Goal: Information Seeking & Learning: Check status

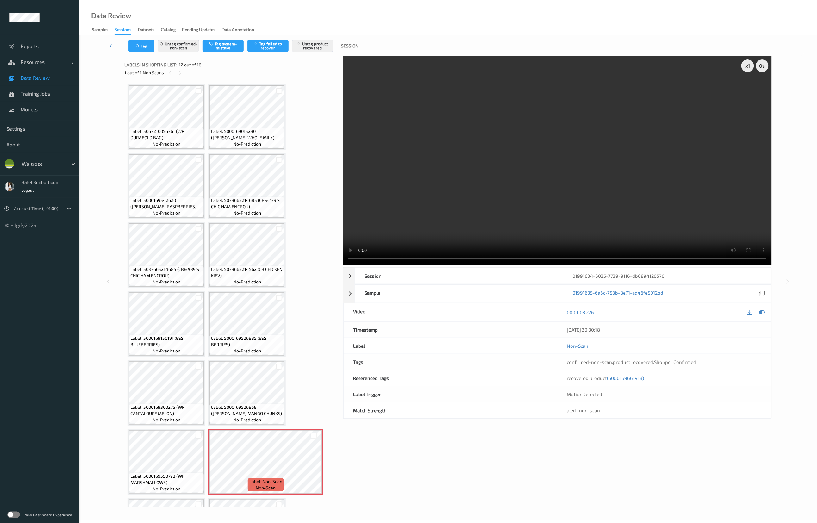
scroll to position [129, 0]
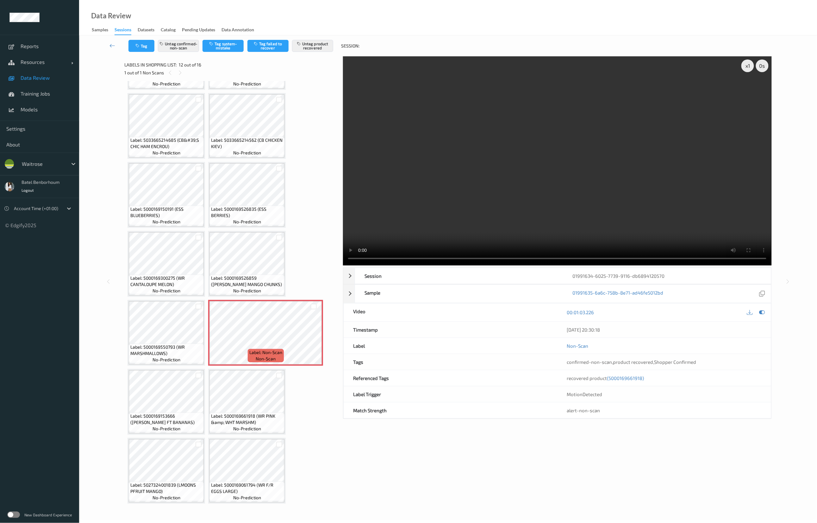
click at [15, 514] on label at bounding box center [13, 515] width 13 height 6
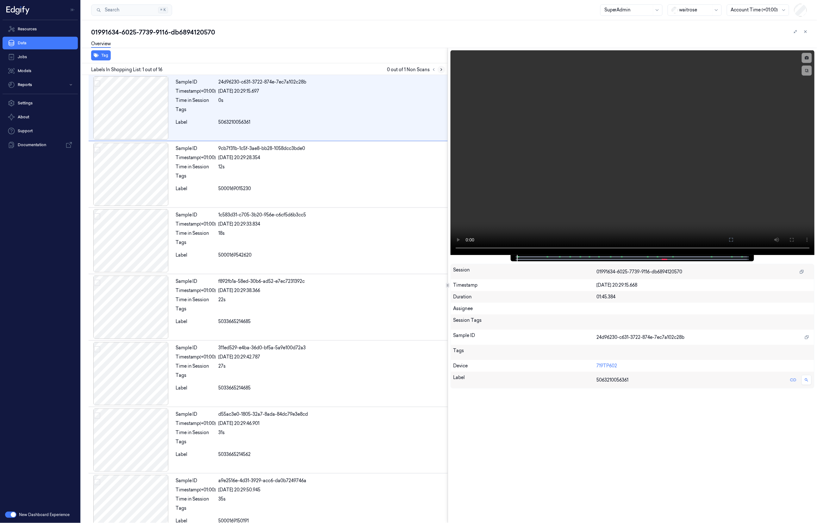
click at [442, 70] on icon at bounding box center [441, 69] width 4 height 4
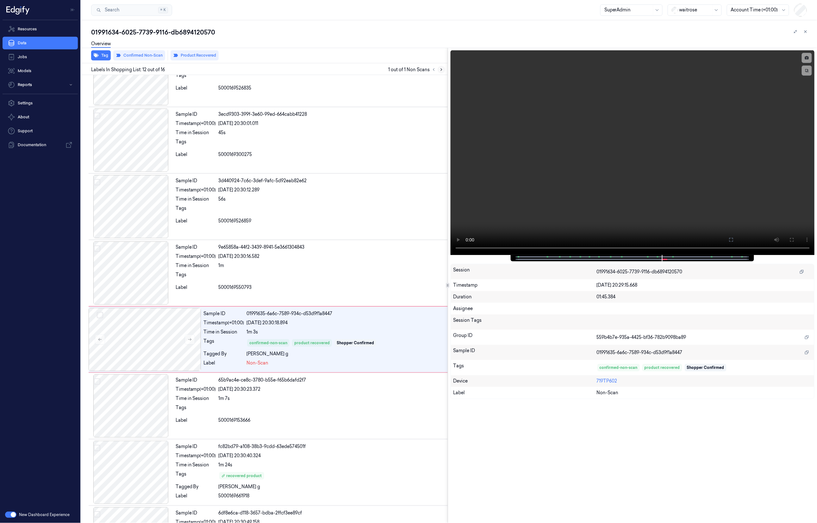
scroll to position [542, 0]
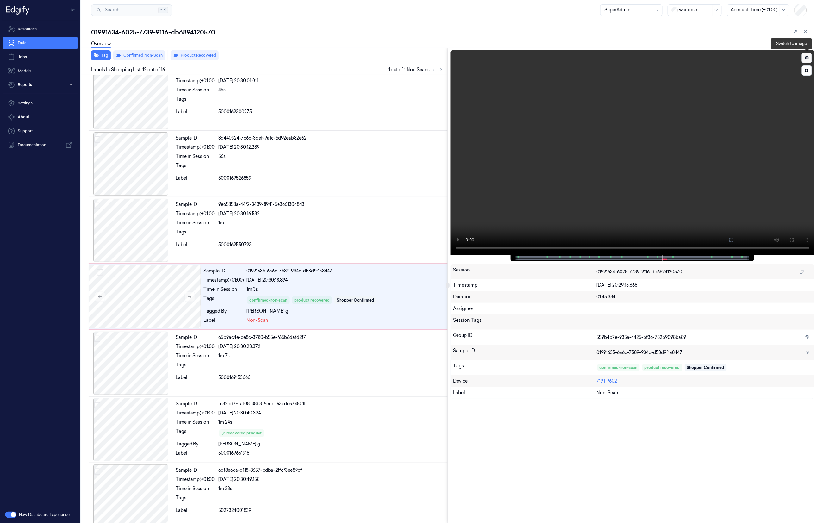
click at [808, 60] on button at bounding box center [807, 58] width 10 height 10
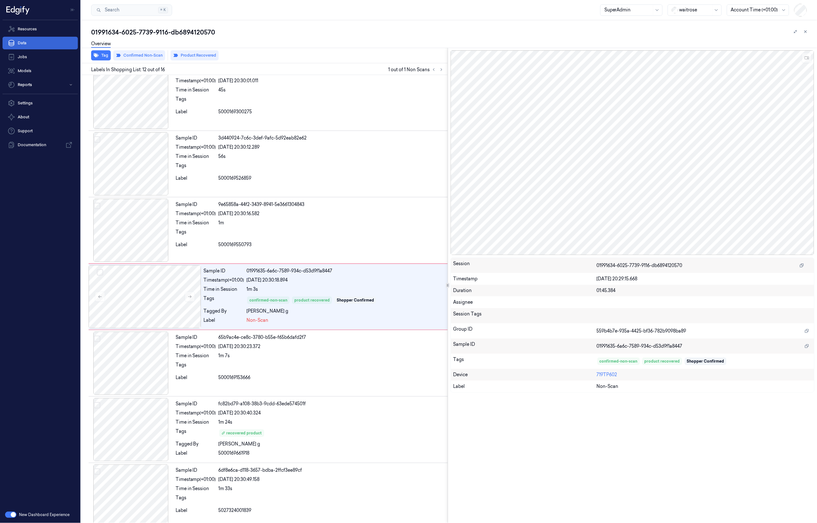
click at [36, 44] on link "Data" at bounding box center [40, 43] width 75 height 13
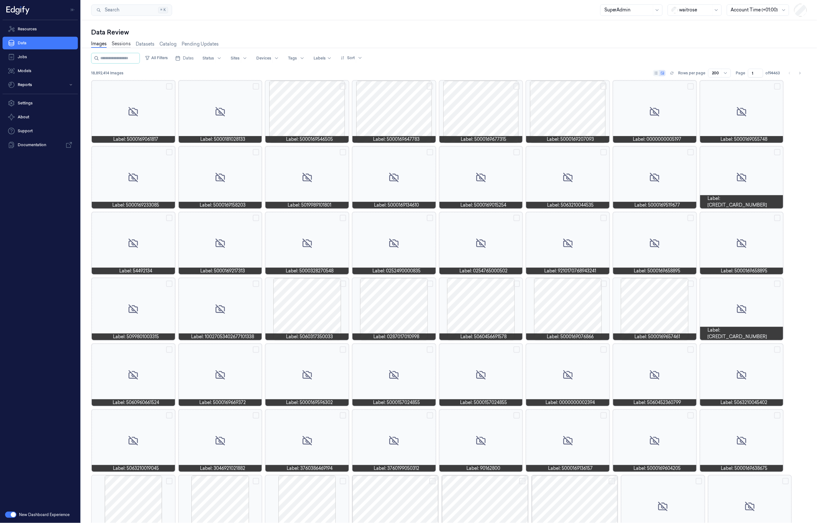
click at [125, 45] on link "Sessions" at bounding box center [121, 43] width 19 height 7
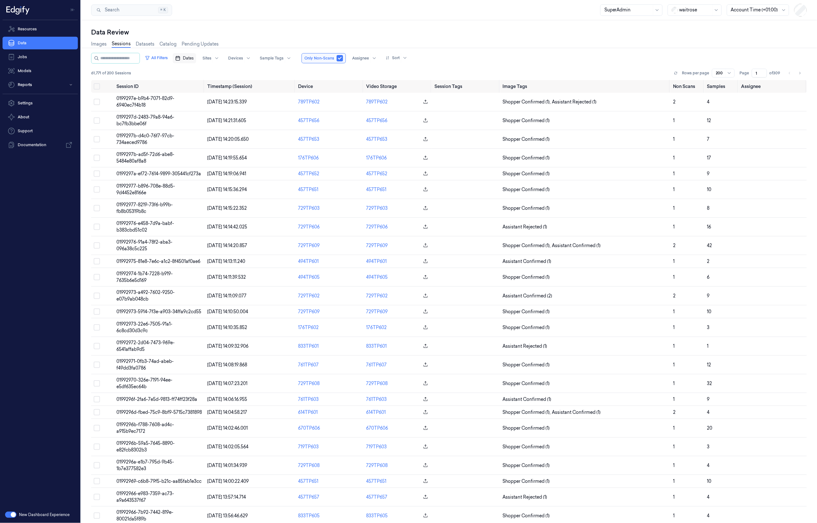
click at [194, 59] on span "Dates" at bounding box center [188, 58] width 11 height 6
click at [199, 96] on button "1" at bounding box center [199, 96] width 10 height 10
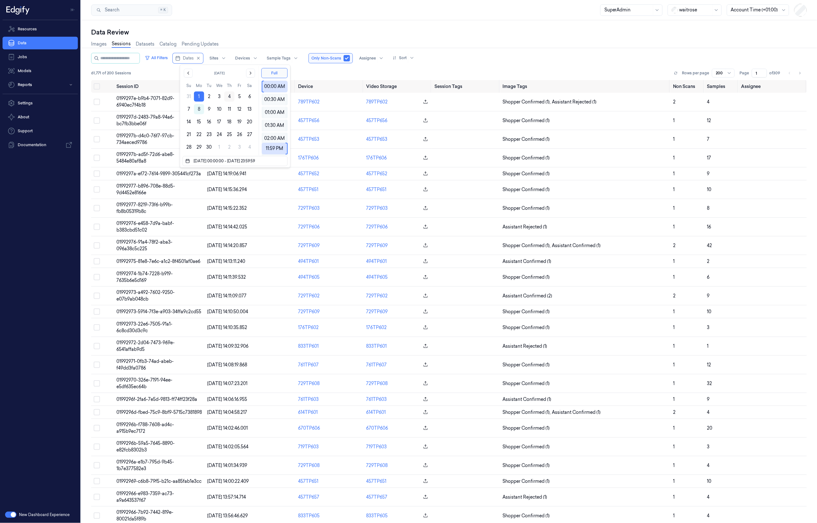
click at [227, 95] on button "4" at bounding box center [229, 96] width 10 height 10
type input "01/09/2025 00:00:00 - 04/09/2025 23:59:59"
click at [269, 32] on div "Data Review" at bounding box center [449, 32] width 716 height 9
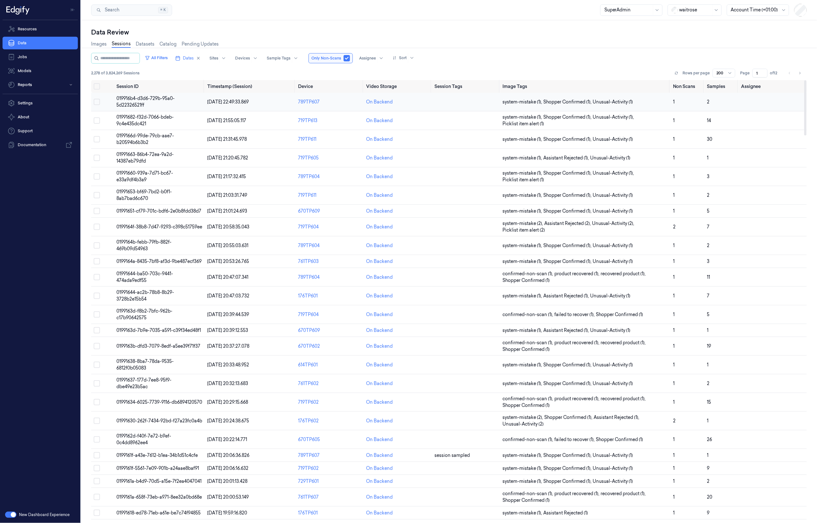
click at [176, 104] on td "019916b4-d3d6-729b-95a0-5d22326521ff" at bounding box center [159, 102] width 91 height 19
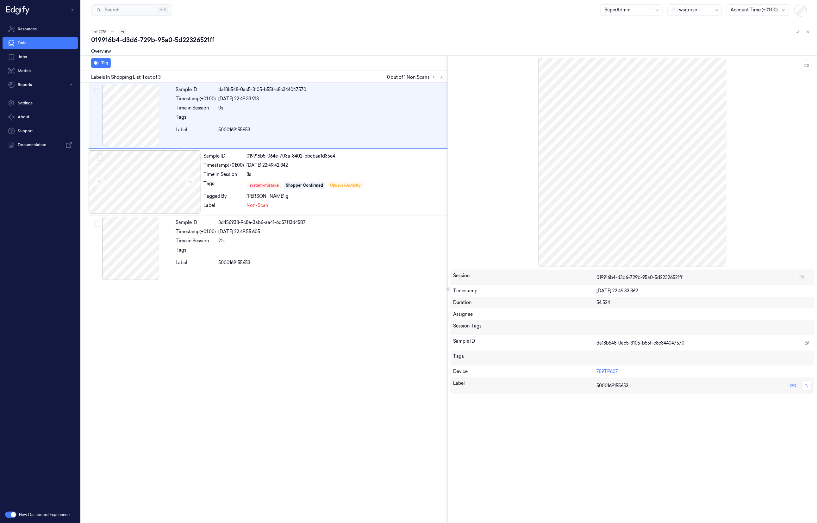
click at [123, 34] on icon at bounding box center [123, 31] width 4 height 4
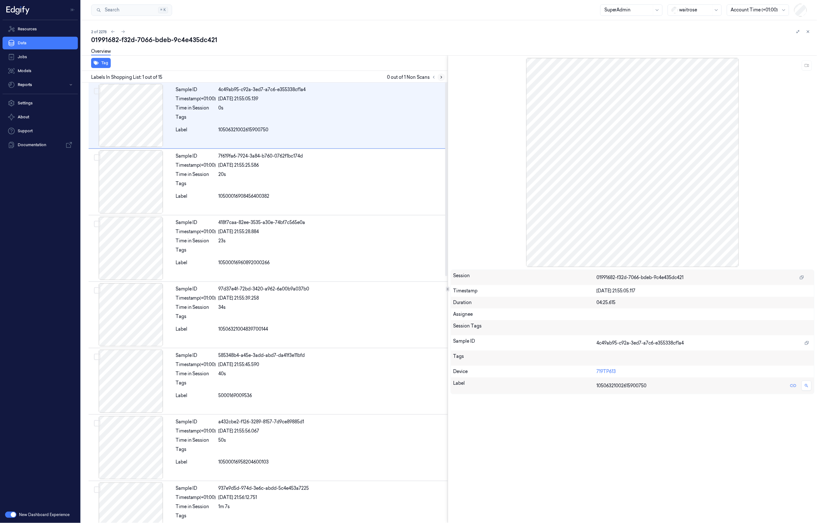
click at [441, 79] on icon at bounding box center [441, 77] width 4 height 4
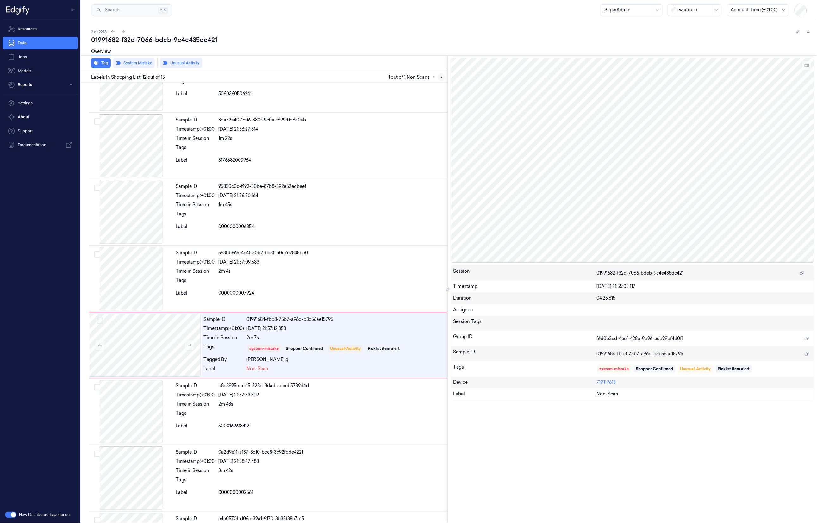
scroll to position [546, 0]
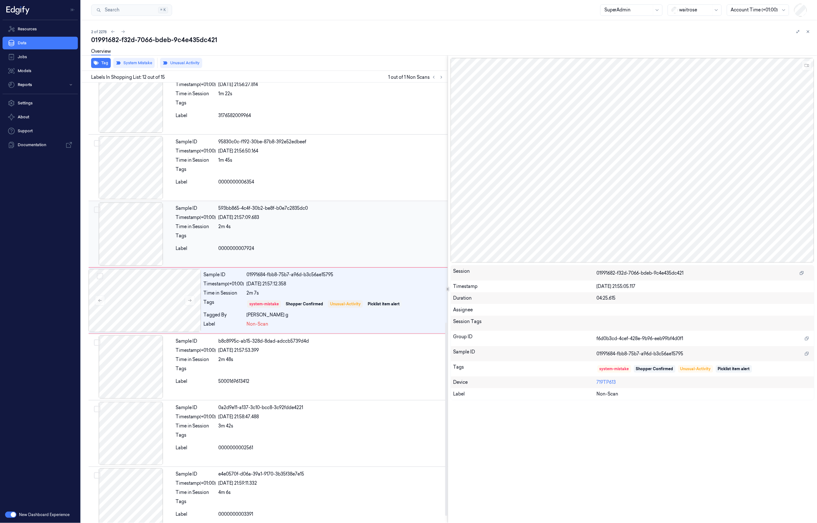
click at [333, 235] on div at bounding box center [332, 238] width 227 height 10
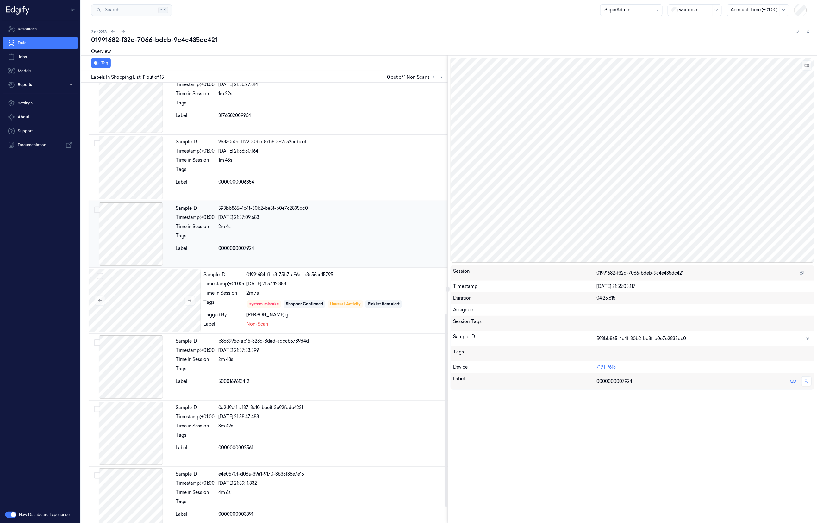
scroll to position [479, 0]
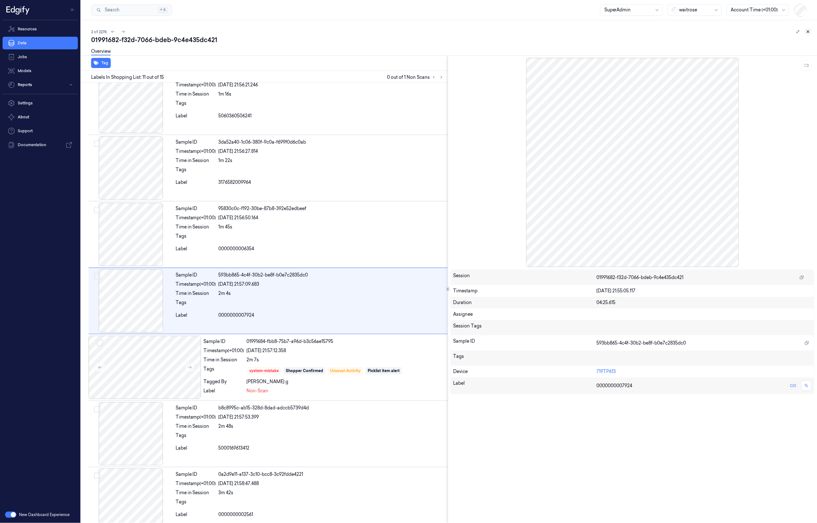
click at [807, 33] on icon at bounding box center [808, 31] width 4 height 4
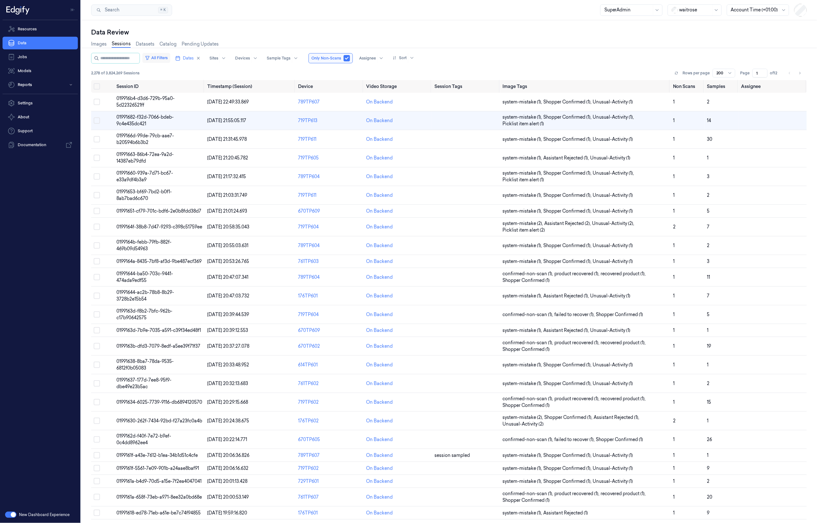
click at [164, 55] on button "All Filters" at bounding box center [156, 58] width 28 height 10
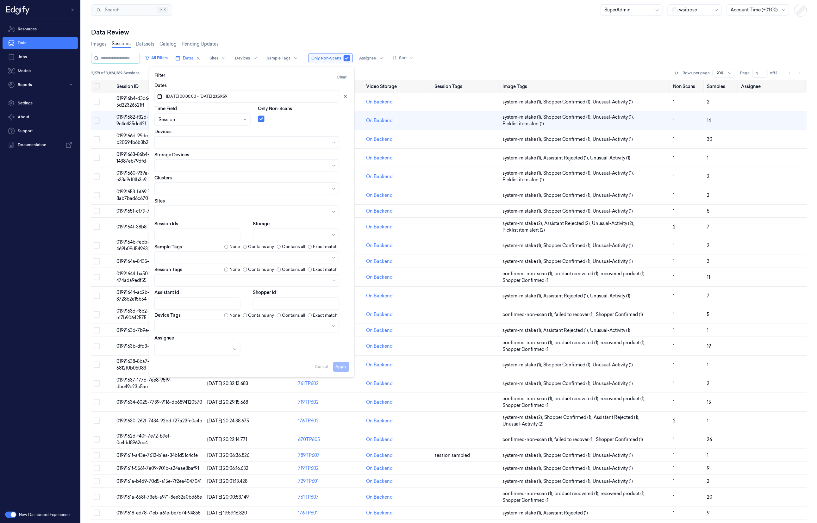
click at [254, 27] on div "Data Review Images Sessions Datasets Catalog Pending Updates All Filters Dates …" at bounding box center [449, 271] width 736 height 503
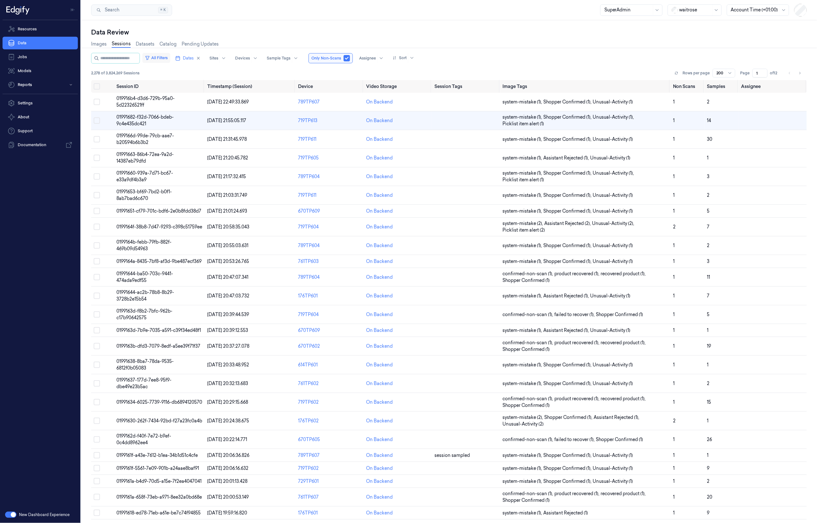
click at [164, 60] on button "All Filters" at bounding box center [156, 58] width 28 height 10
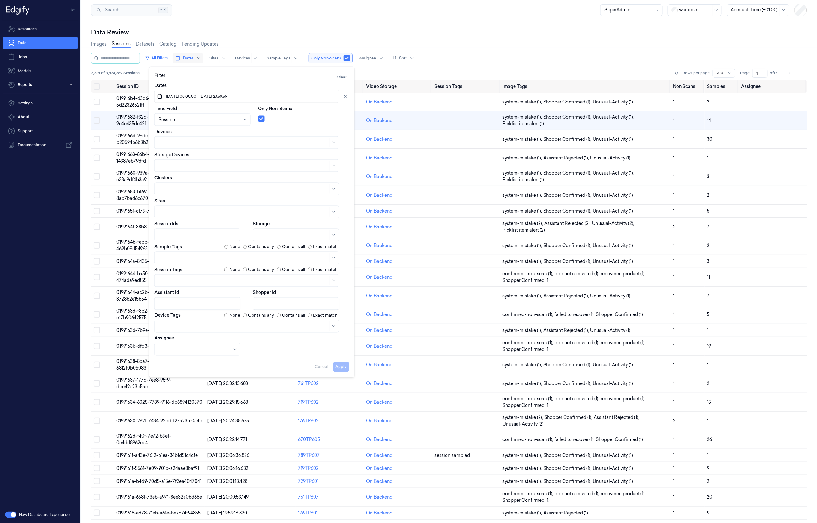
click at [194, 58] on span "Dates" at bounding box center [188, 58] width 11 height 6
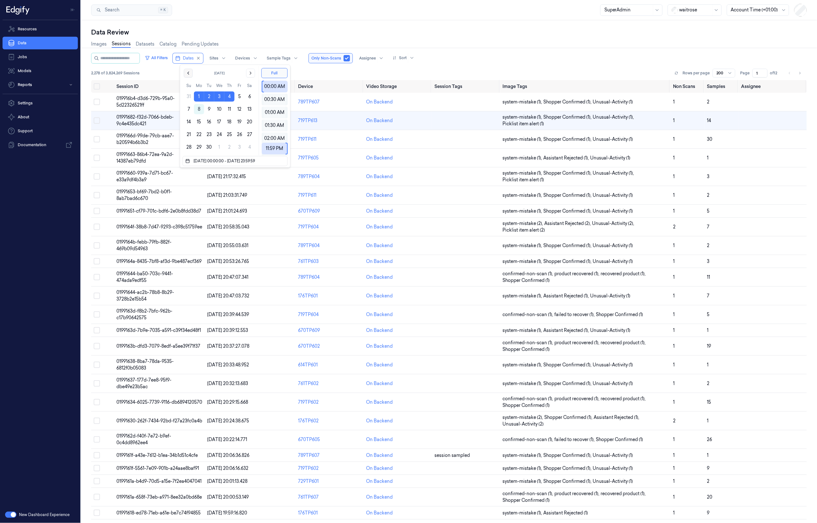
click at [189, 71] on icon "Go to the Previous Month" at bounding box center [188, 73] width 5 height 5
click at [203, 145] on button "25" at bounding box center [199, 147] width 10 height 10
click at [190, 160] on button "31" at bounding box center [189, 160] width 10 height 10
type input "25/08/2025 00:00:00 - 31/08/2025 23:59:59"
click at [260, 24] on div "Data Review Images Sessions Datasets Catalog Pending Updates All Filters Dates …" at bounding box center [449, 271] width 736 height 503
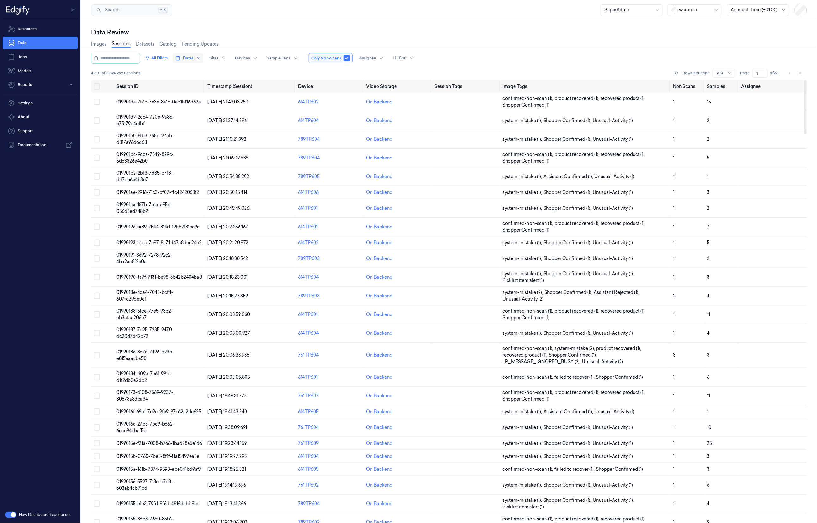
click at [192, 59] on span "Dates" at bounding box center [188, 58] width 11 height 6
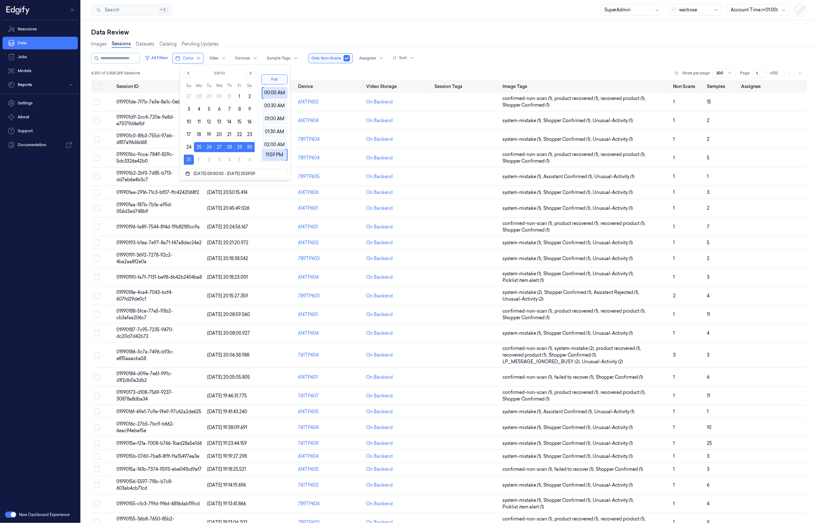
click at [252, 30] on div "Data Review" at bounding box center [449, 32] width 716 height 9
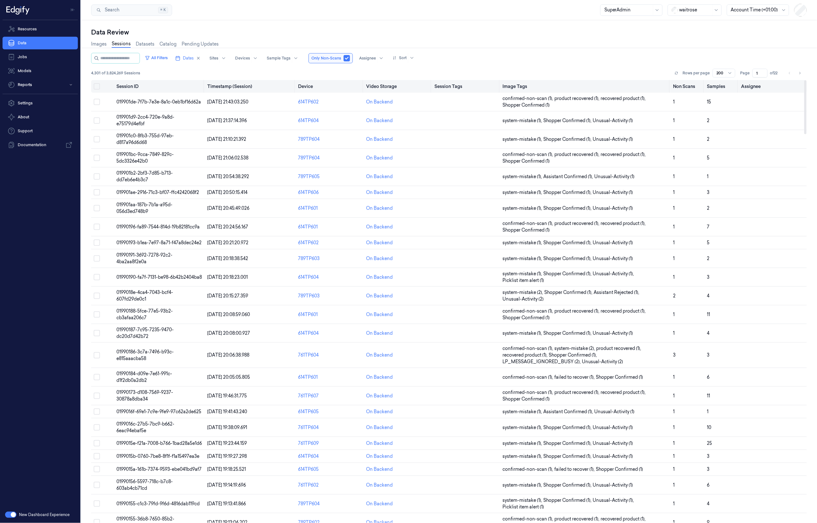
click at [238, 89] on th "Timestamp (Session)" at bounding box center [250, 86] width 91 height 13
click at [239, 86] on th "Timestamp (Session)" at bounding box center [250, 86] width 91 height 13
click at [406, 57] on div at bounding box center [400, 58] width 14 height 6
click at [413, 71] on div "Created at" at bounding box center [410, 70] width 22 height 7
click at [159, 104] on span "019901de-7f7b-7e3e-8a1c-0eb1bf16d62a" at bounding box center [158, 102] width 84 height 6
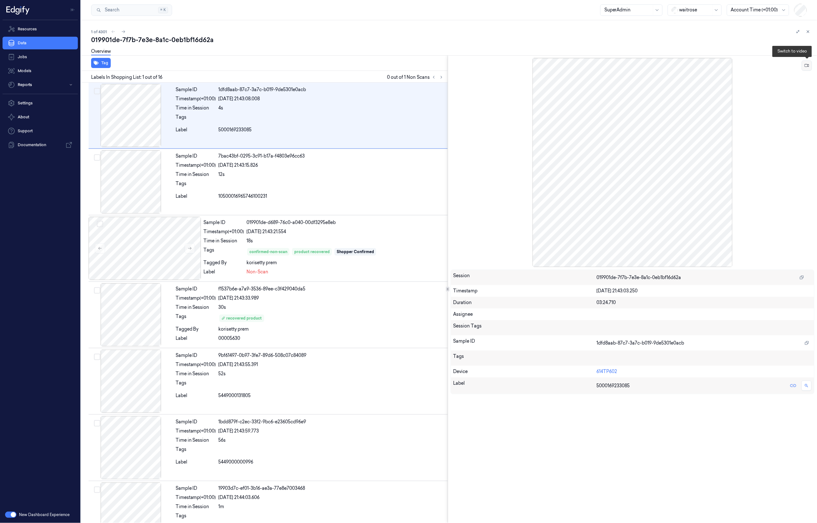
click at [807, 68] on button at bounding box center [807, 65] width 10 height 10
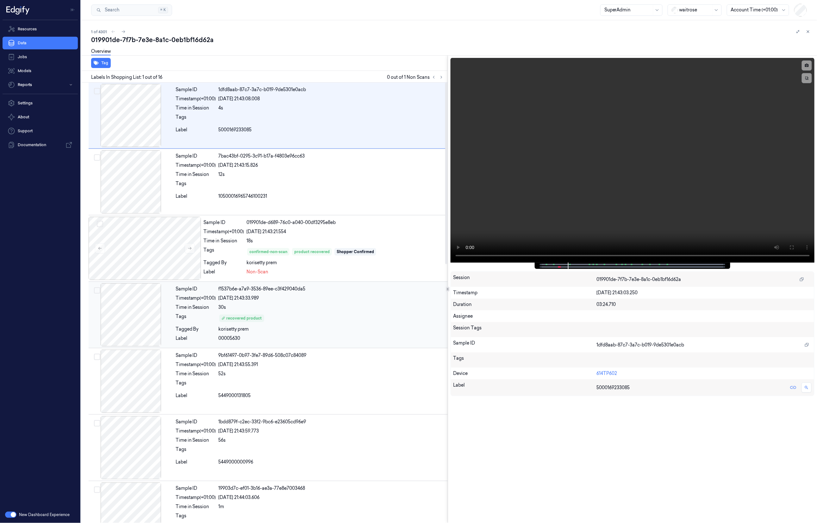
click at [371, 313] on div "Sample ID f1537b6e-a7a9-3536-89ee-c3f429040da5 Timestamp (+01:00) 31/08/2025 21…" at bounding box center [310, 314] width 275 height 63
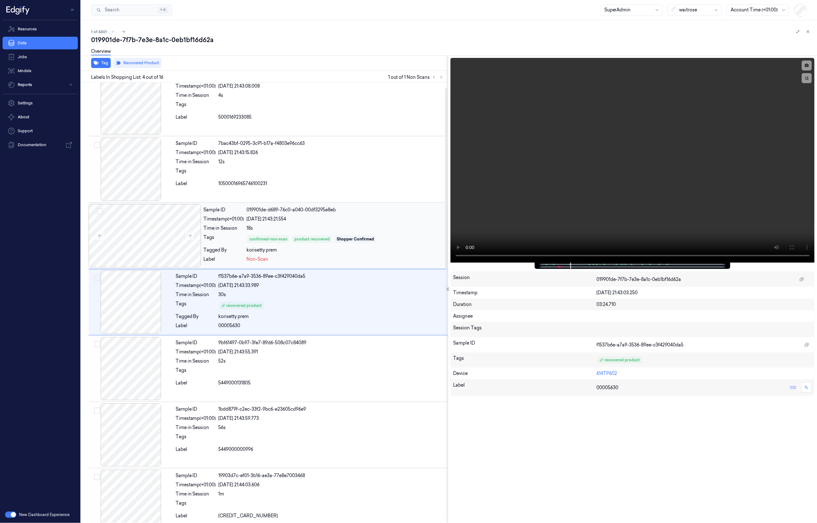
click at [388, 212] on div "019901de-d689-76c0-a040-00df3295e8eb" at bounding box center [345, 210] width 199 height 7
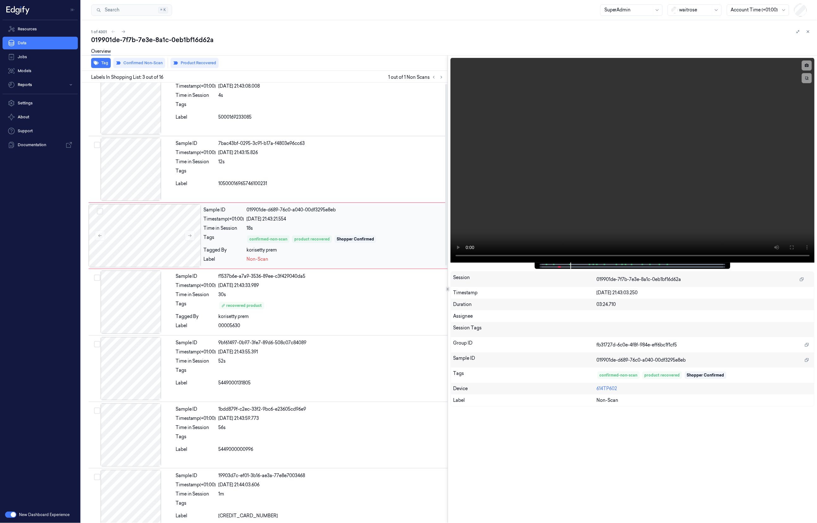
scroll to position [0, 0]
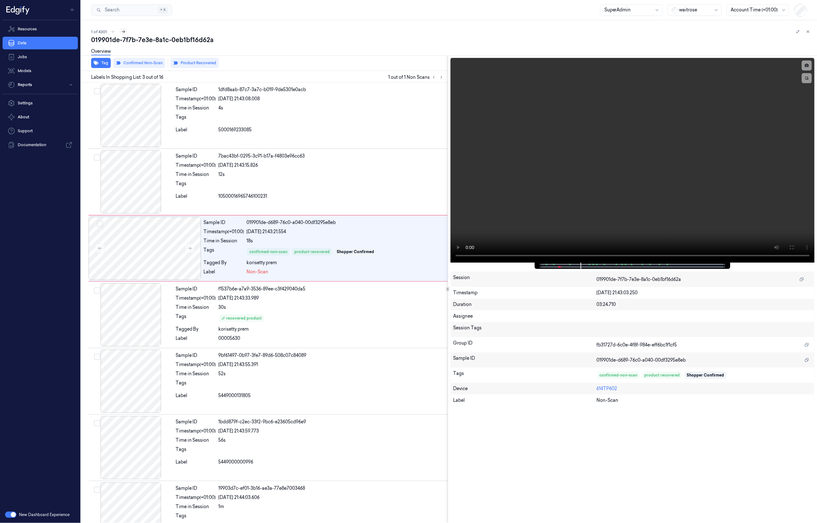
click at [125, 33] on icon at bounding box center [123, 31] width 4 height 4
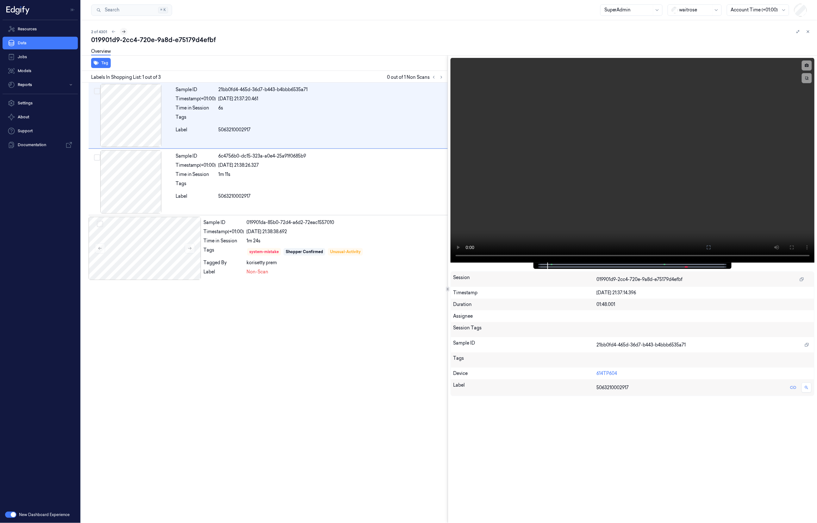
click at [125, 33] on icon at bounding box center [123, 31] width 4 height 4
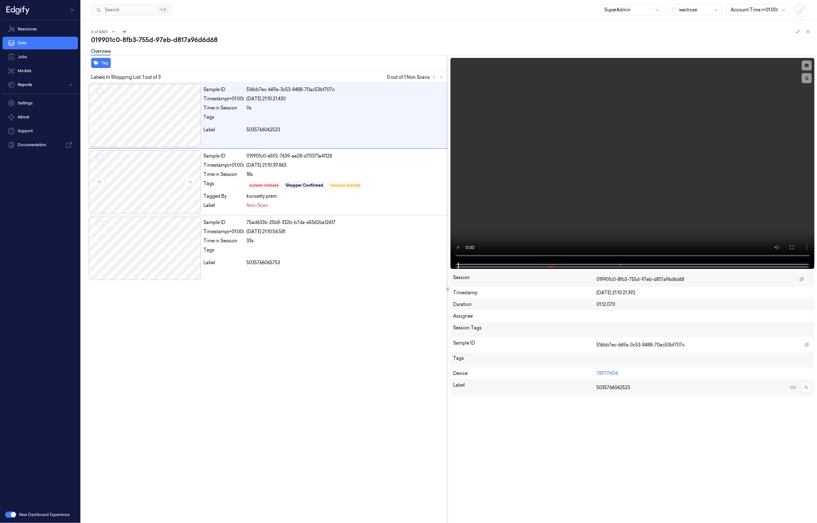
click at [125, 33] on icon at bounding box center [124, 31] width 4 height 4
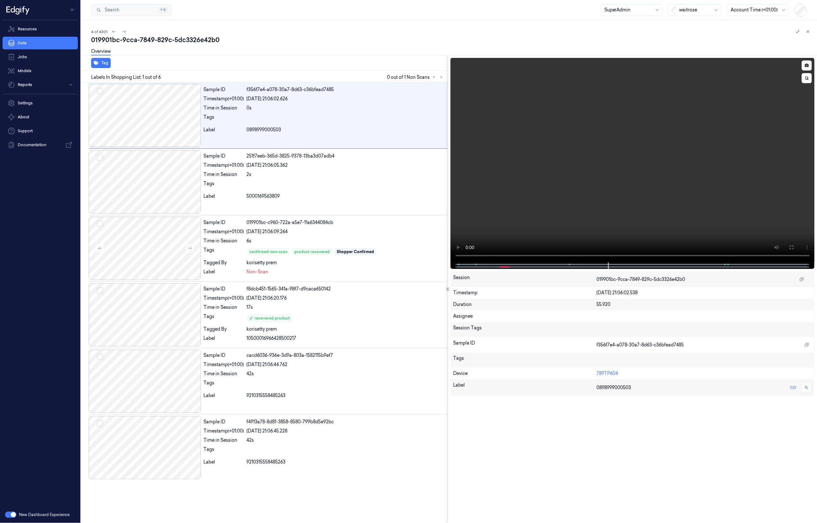
click at [459, 265] on span at bounding box center [459, 264] width 1 height 3
drag, startPoint x: 459, startPoint y: 265, endPoint x: 453, endPoint y: 267, distance: 6.9
click at [453, 267] on div at bounding box center [632, 266] width 364 height 6
click at [458, 265] on span at bounding box center [458, 264] width 1 height 3
click at [384, 239] on div "6s" at bounding box center [345, 241] width 199 height 7
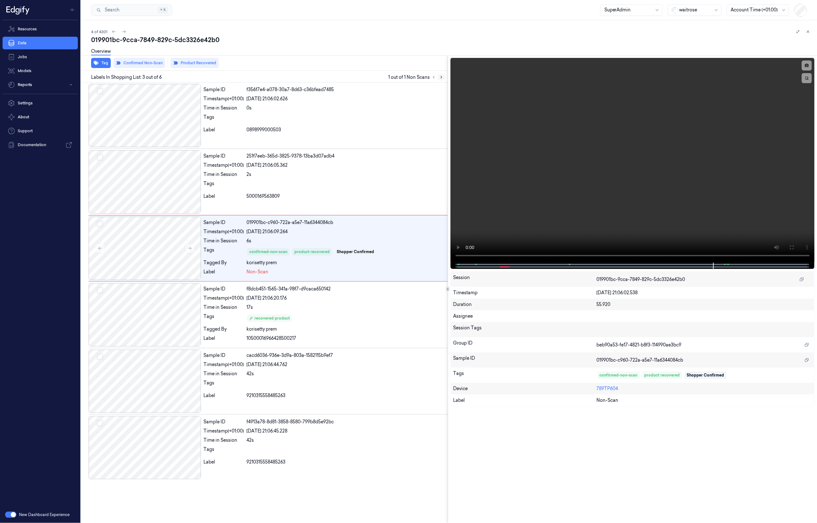
click at [440, 78] on icon at bounding box center [441, 77] width 4 height 4
click at [126, 33] on button at bounding box center [124, 32] width 8 height 8
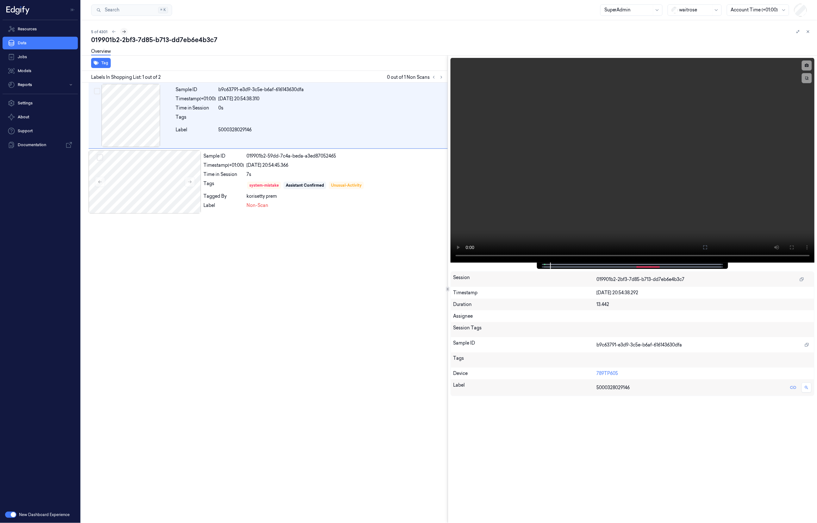
click at [126, 33] on button at bounding box center [124, 32] width 8 height 8
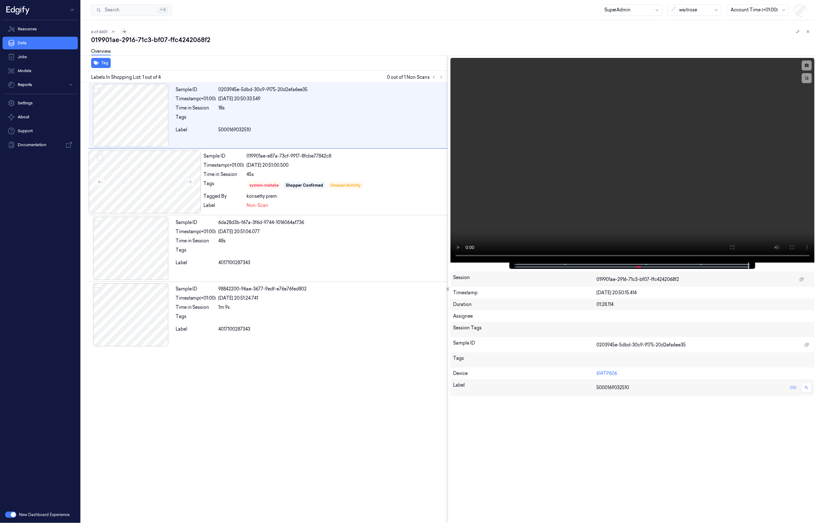
click at [126, 31] on button at bounding box center [124, 32] width 8 height 8
click at [126, 32] on button at bounding box center [124, 32] width 8 height 8
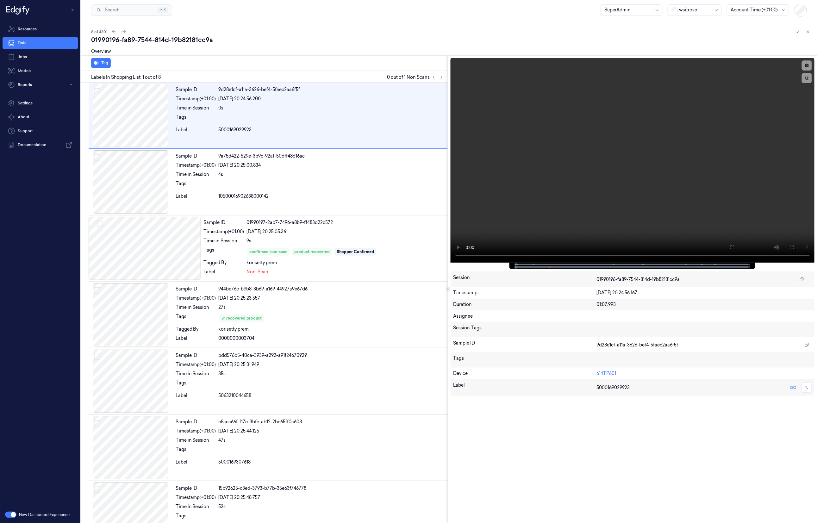
click at [10, 515] on button "button" at bounding box center [10, 515] width 11 height 6
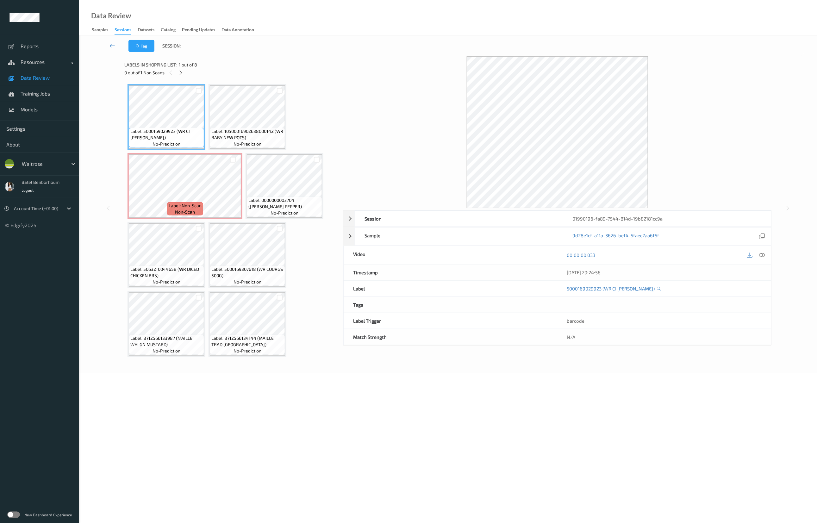
click at [111, 43] on icon at bounding box center [113, 45] width 6 height 6
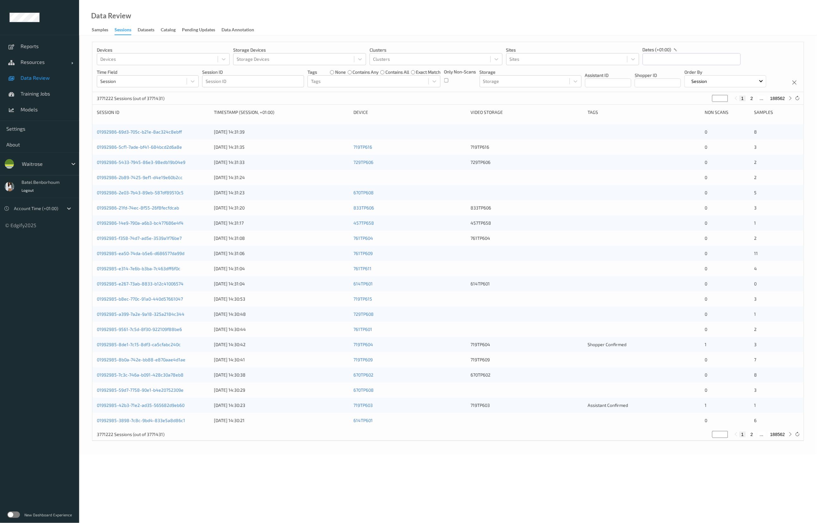
click at [14, 516] on label at bounding box center [13, 515] width 13 height 6
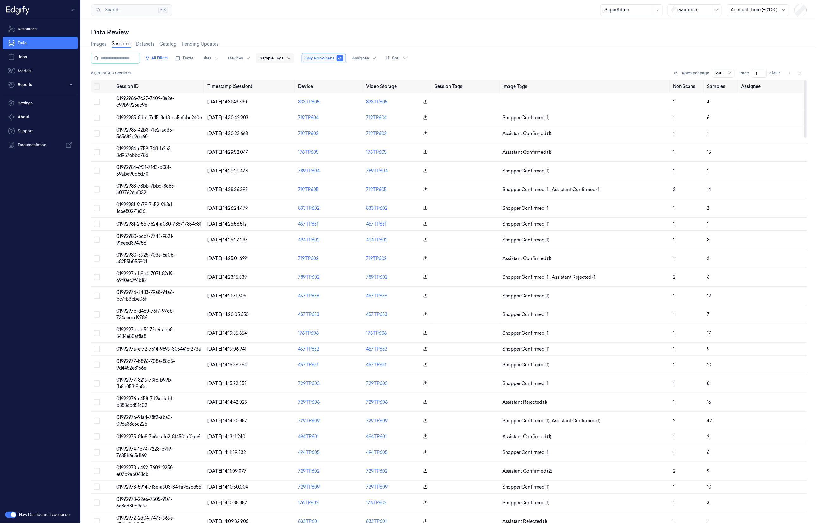
click at [283, 58] on div at bounding box center [272, 58] width 24 height 6
click at [297, 132] on div "confirmed-non-scan" at bounding box center [289, 134] width 45 height 7
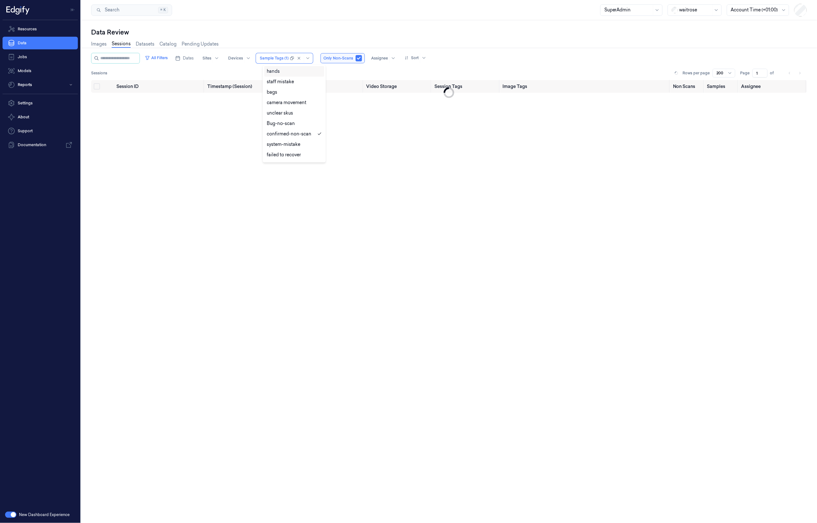
click at [297, 28] on div "Data Review" at bounding box center [449, 32] width 716 height 9
click at [190, 59] on span "Dates" at bounding box center [188, 58] width 11 height 6
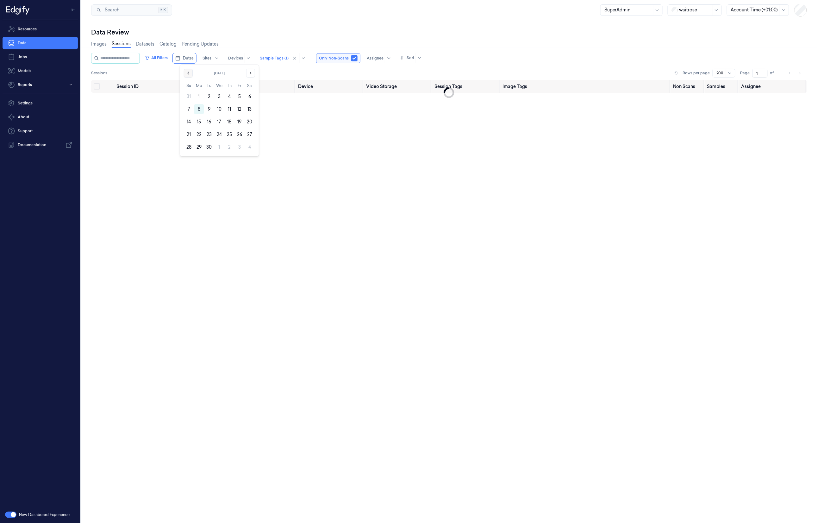
click at [190, 74] on icon "Go to the Previous Month" at bounding box center [188, 73] width 5 height 5
click at [200, 147] on button "25" at bounding box center [199, 147] width 10 height 10
click at [191, 158] on button "31" at bounding box center [189, 160] width 10 height 10
type input "25/08/2025 00:00:00 - 31/08/2025 23:59:59"
click at [277, 15] on div "Search Search... ⌘ K SuperAdmin waitrose Account Time (+01:00)" at bounding box center [449, 10] width 736 height 20
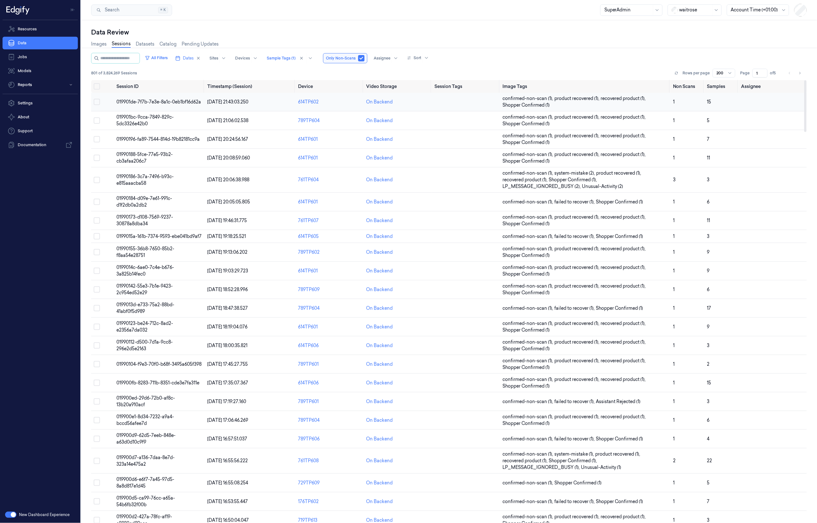
click at [162, 103] on span "019901de-7f7b-7e3e-8a1c-0eb1bf16d62a" at bounding box center [158, 102] width 84 height 6
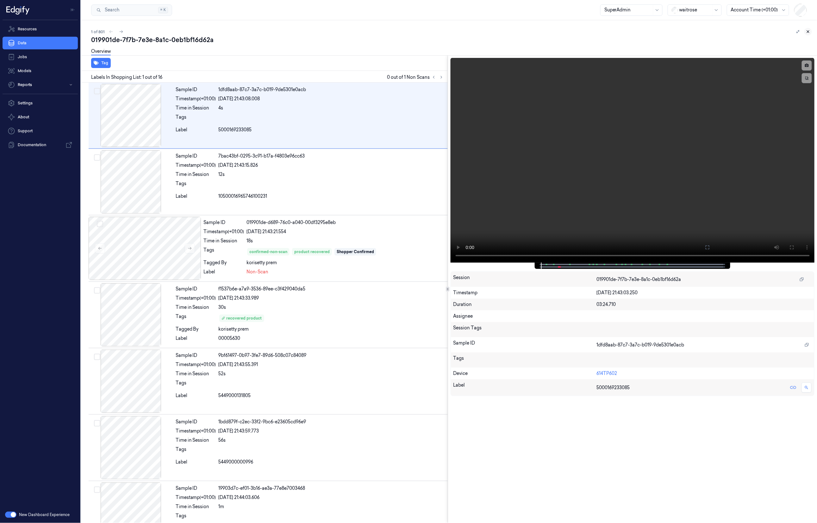
click at [809, 32] on icon at bounding box center [808, 31] width 4 height 4
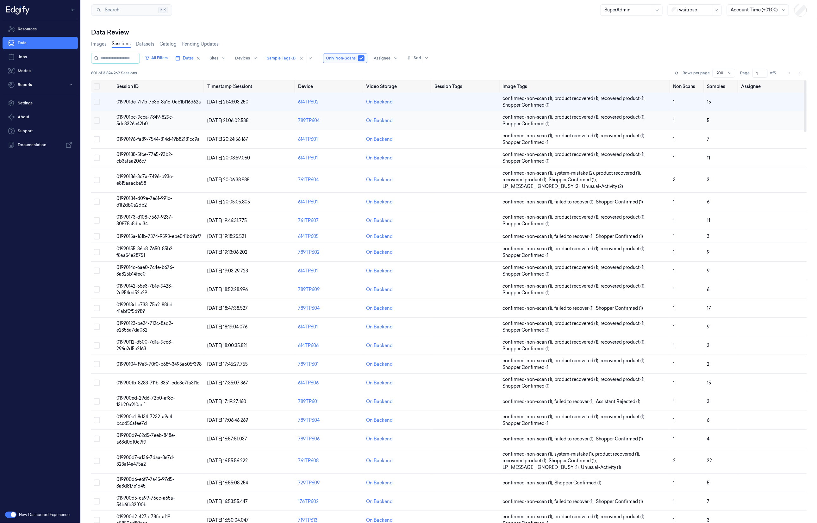
click at [154, 119] on span "019901bc-9cca-7849-829c-5dc3326e42b0" at bounding box center [144, 120] width 57 height 12
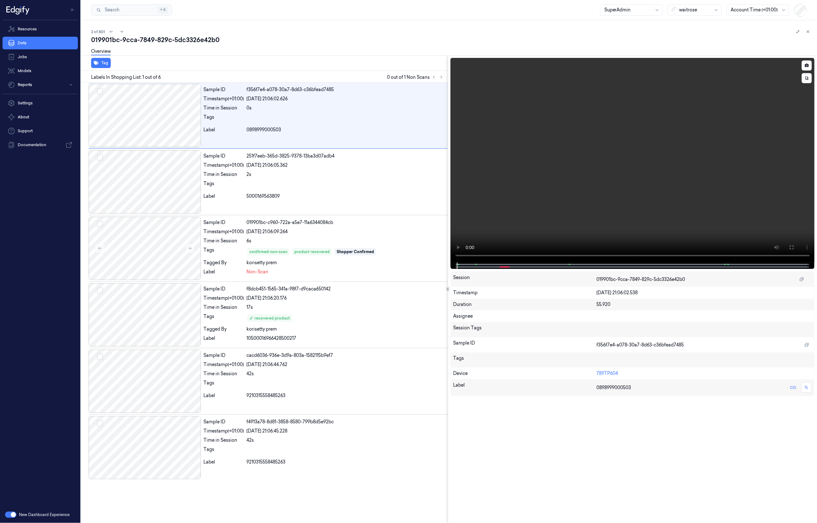
click at [476, 265] on span at bounding box center [476, 264] width 1 height 3
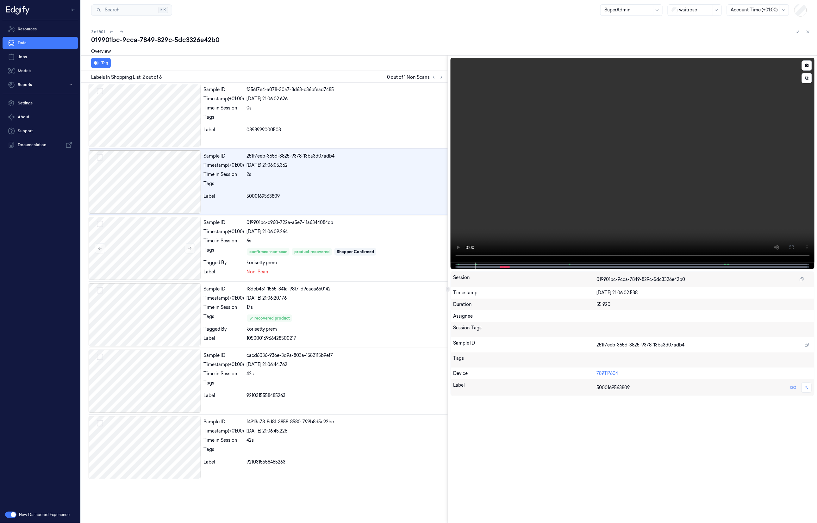
click at [570, 265] on span at bounding box center [569, 264] width 1 height 3
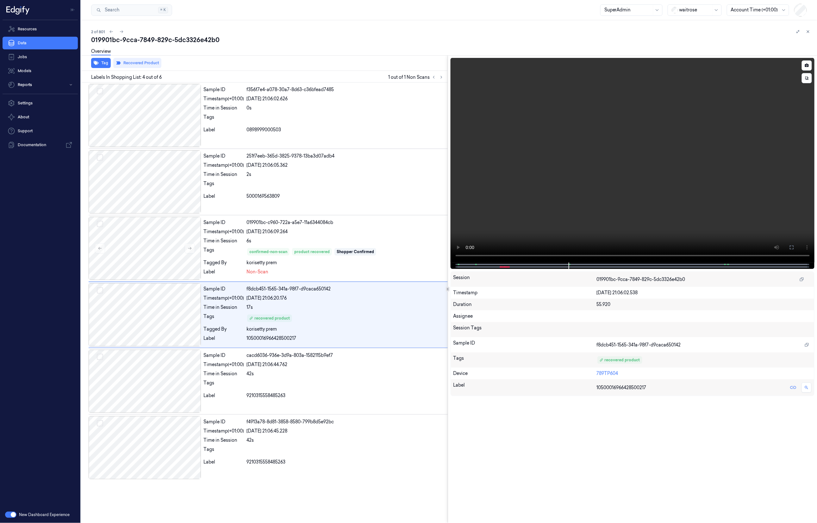
click at [725, 265] on span at bounding box center [725, 264] width 1 height 3
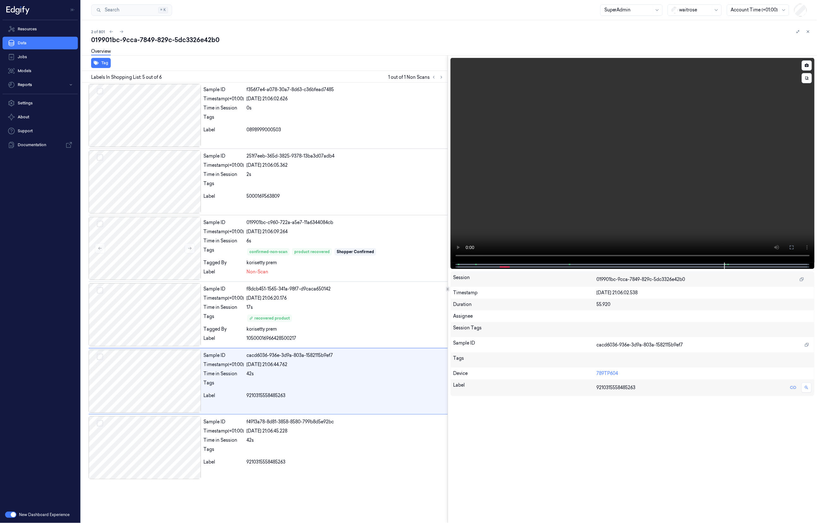
click at [729, 265] on div at bounding box center [632, 266] width 351 height 6
click at [476, 264] on span at bounding box center [476, 264] width 1 height 3
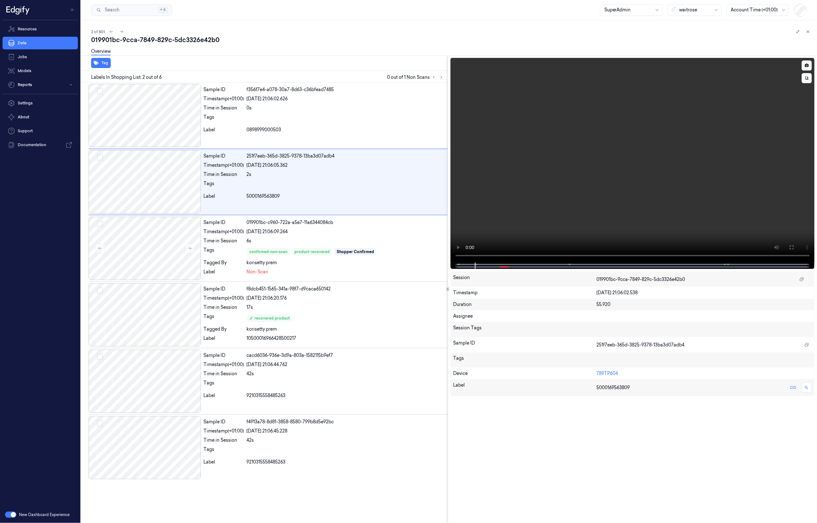
click at [459, 266] on span at bounding box center [459, 264] width 1 height 3
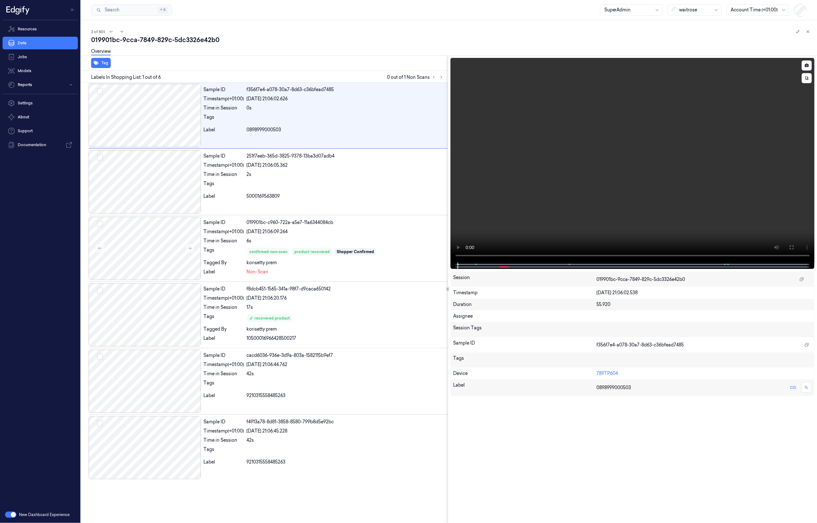
click at [476, 266] on span at bounding box center [476, 264] width 1 height 3
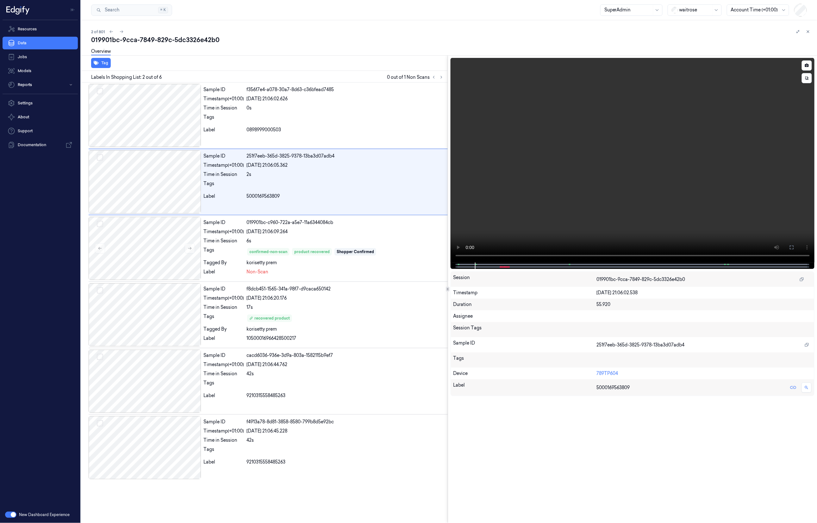
click at [571, 266] on div at bounding box center [632, 266] width 351 height 6
click at [570, 263] on span at bounding box center [569, 264] width 1 height 3
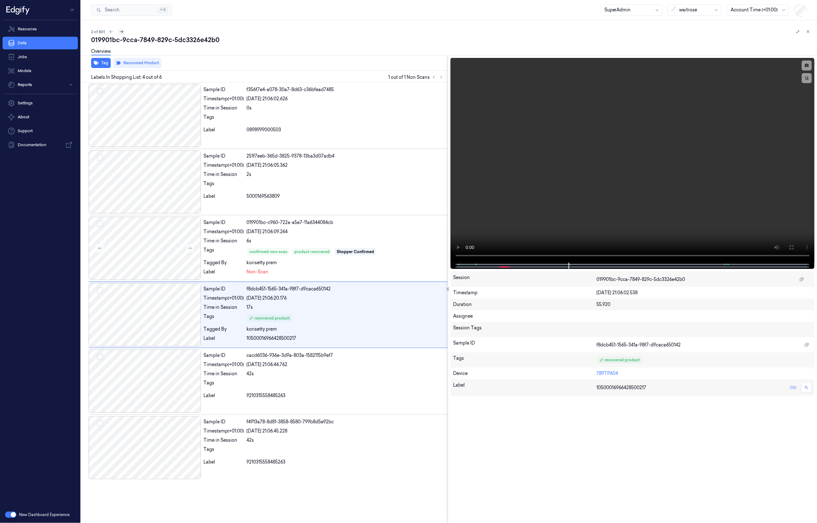
click at [123, 32] on icon at bounding box center [121, 31] width 4 height 4
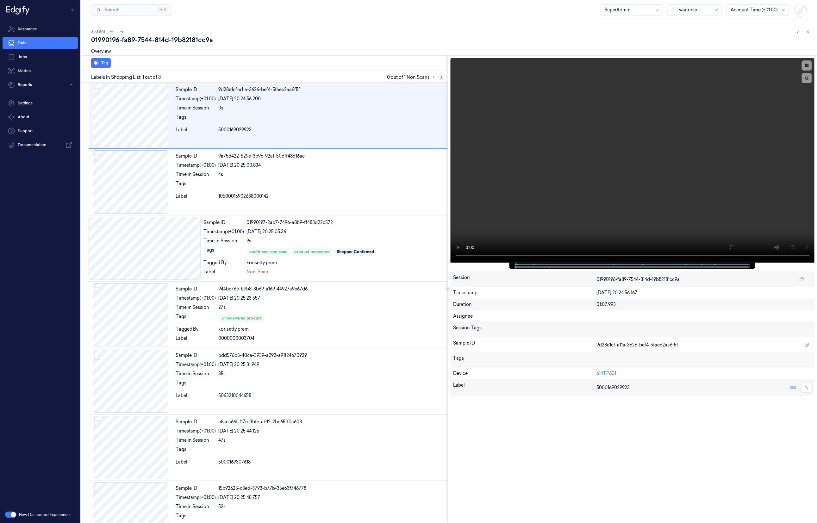
click at [443, 77] on icon at bounding box center [441, 77] width 4 height 4
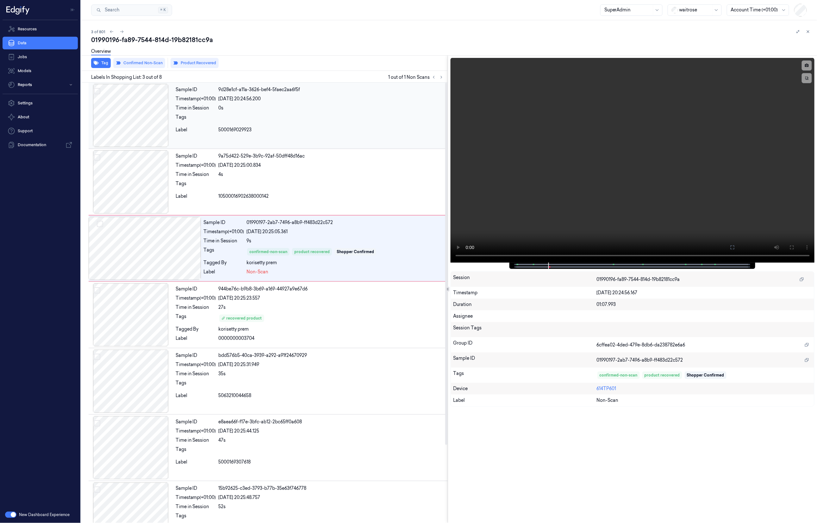
click at [319, 126] on div "Sample ID 9d28e1cf-a11a-3626-bef4-5faec2aa6f5f Timestamp (+01:00) 31/08/2025 20…" at bounding box center [310, 115] width 275 height 63
click at [395, 230] on div "31/08/2025 20:25:05.361" at bounding box center [345, 231] width 199 height 7
